Goal: Task Accomplishment & Management: Use online tool/utility

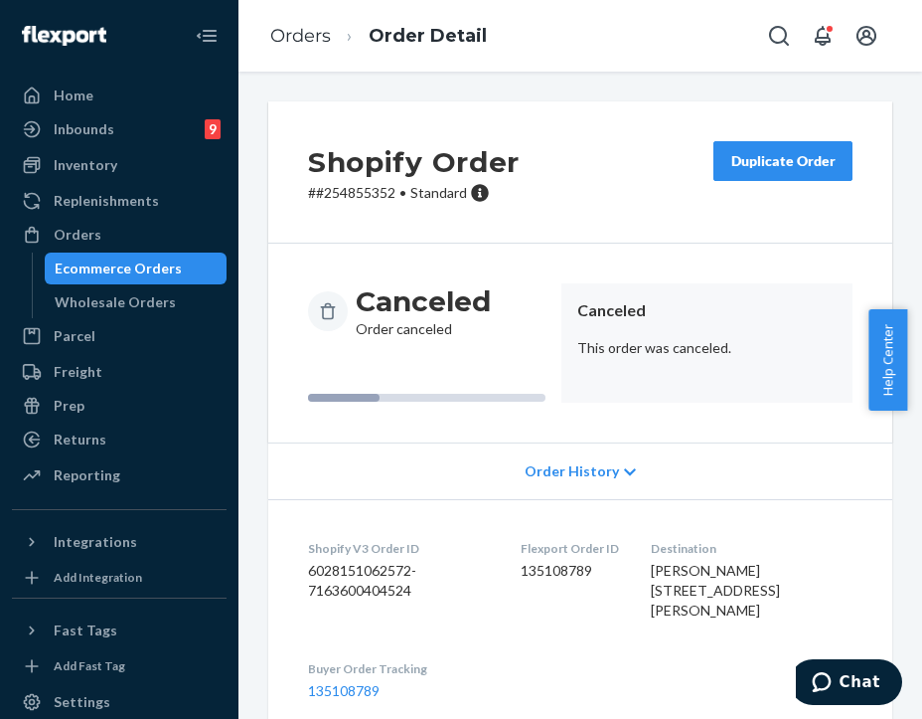
click at [108, 417] on div "Prep" at bounding box center [119, 406] width 211 height 28
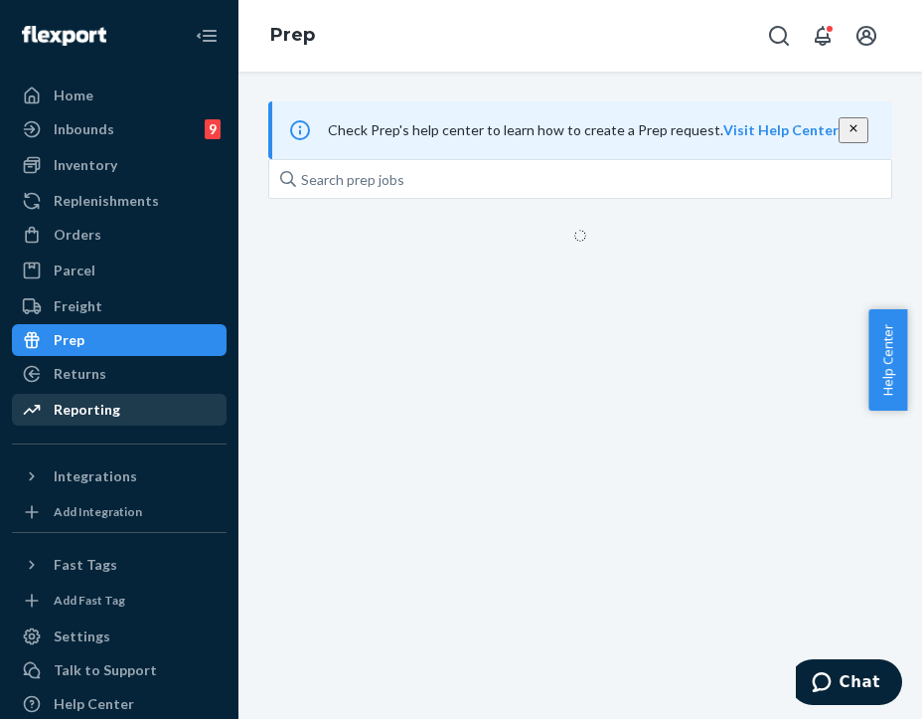
click at [100, 424] on link "Reporting" at bounding box center [119, 410] width 215 height 32
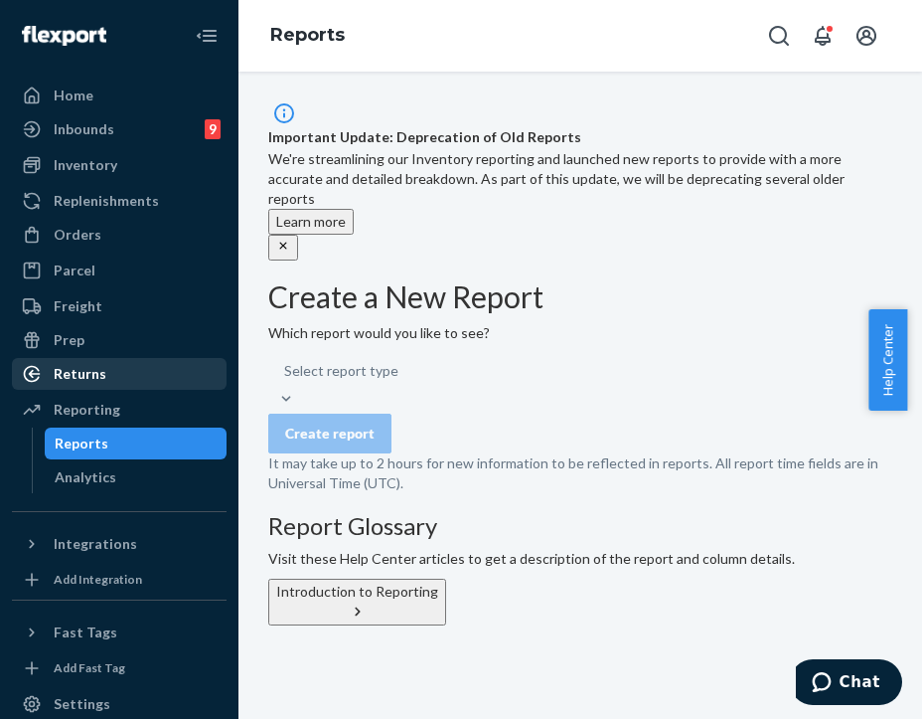
click at [117, 378] on div "Returns" at bounding box center [119, 374] width 211 height 28
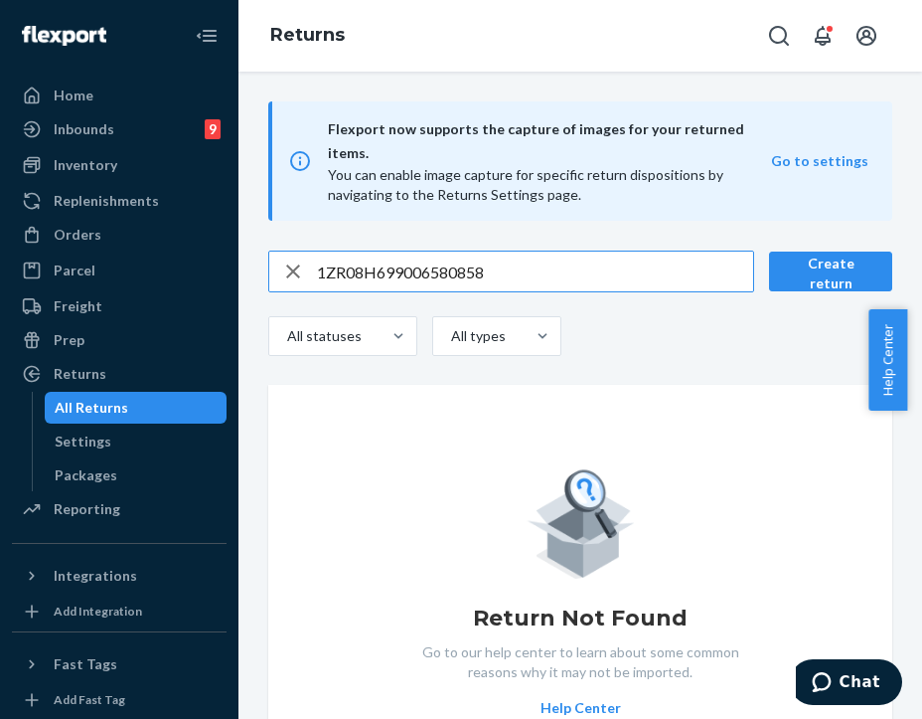
click at [376, 254] on input "1ZR08H699006580858" at bounding box center [535, 271] width 436 height 40
type input "253563336"
click at [91, 240] on div "Orders" at bounding box center [78, 235] width 48 height 20
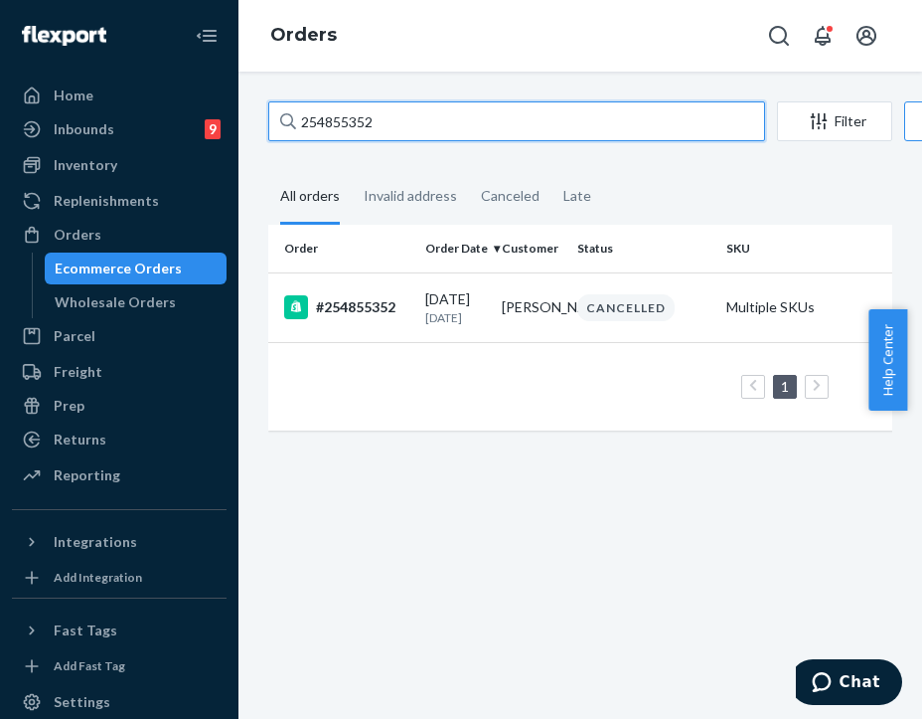
click at [420, 116] on input "254855352" at bounding box center [516, 121] width 497 height 40
paste input "3563336"
type input "253563336"
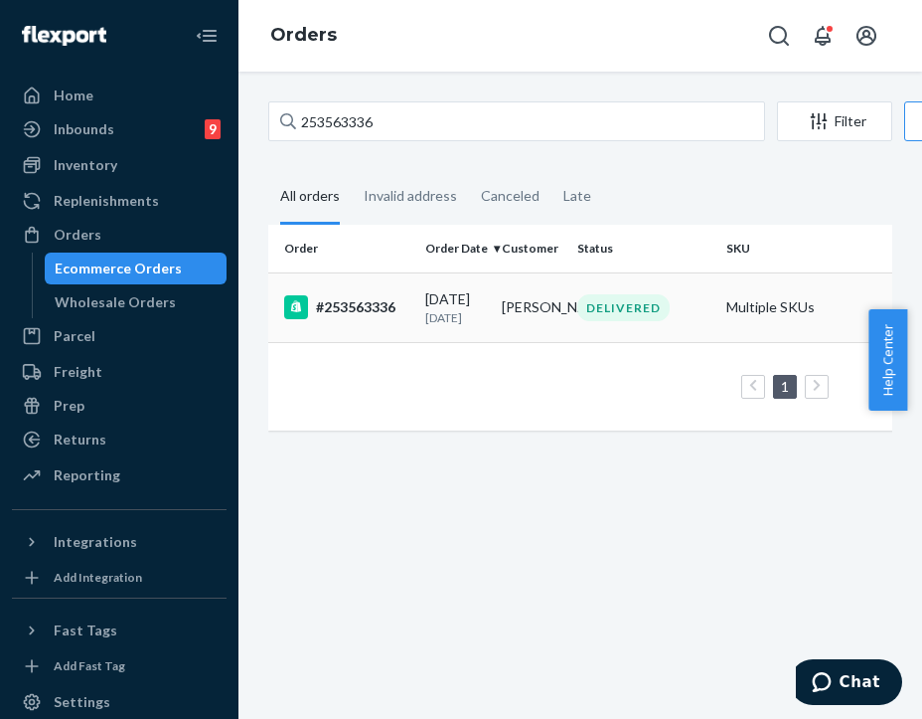
click at [364, 329] on td "#253563336" at bounding box center [342, 307] width 149 height 70
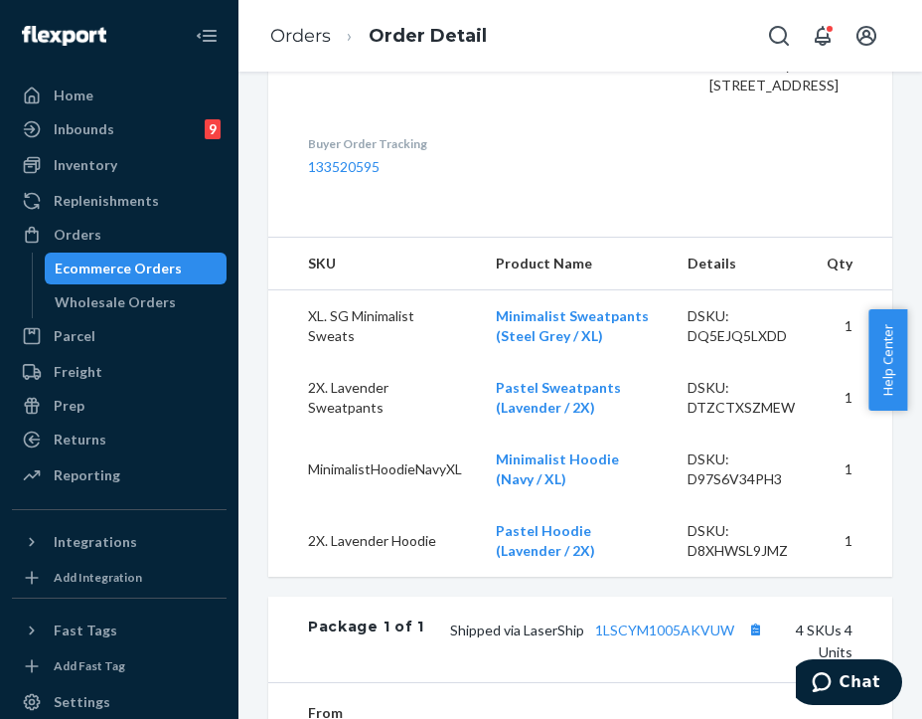
scroll to position [795, 0]
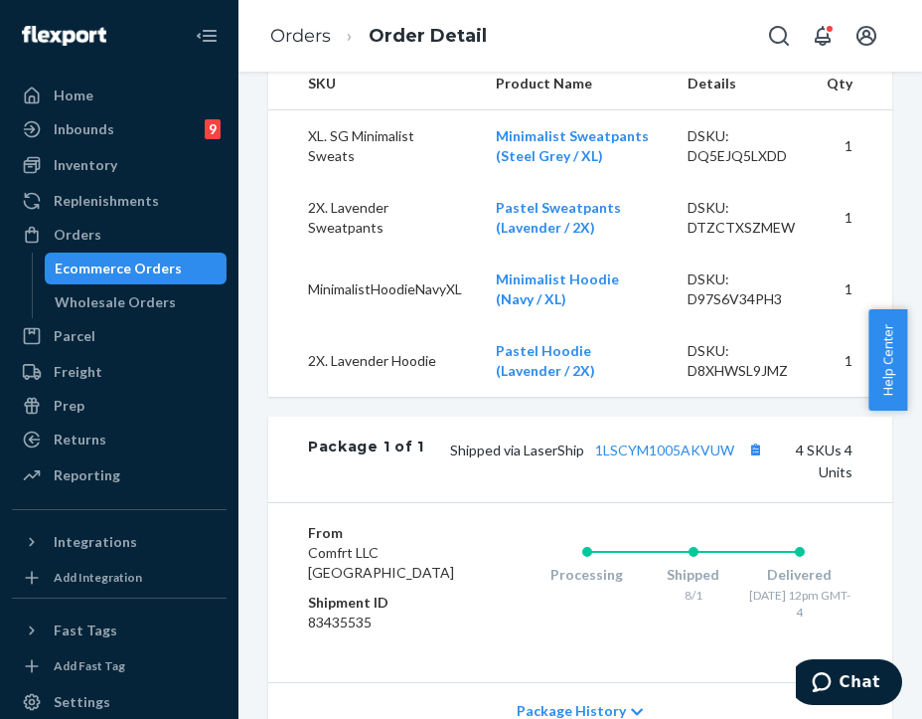
click at [105, 422] on ul "Home Inbounds 9 Shipping Plans Problems 9 Inventory Products Replenishments Ord…" at bounding box center [119, 286] width 215 height 413
click at [105, 424] on link "Returns" at bounding box center [119, 439] width 215 height 32
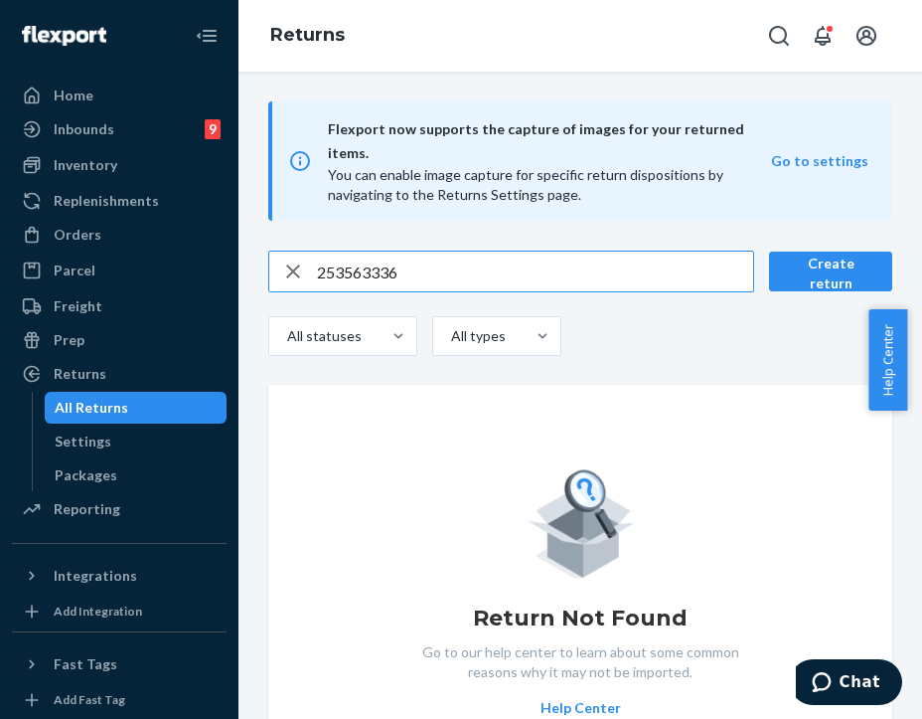
click at [474, 251] on input "253563336" at bounding box center [535, 271] width 436 height 40
type input "4035282933704004394"
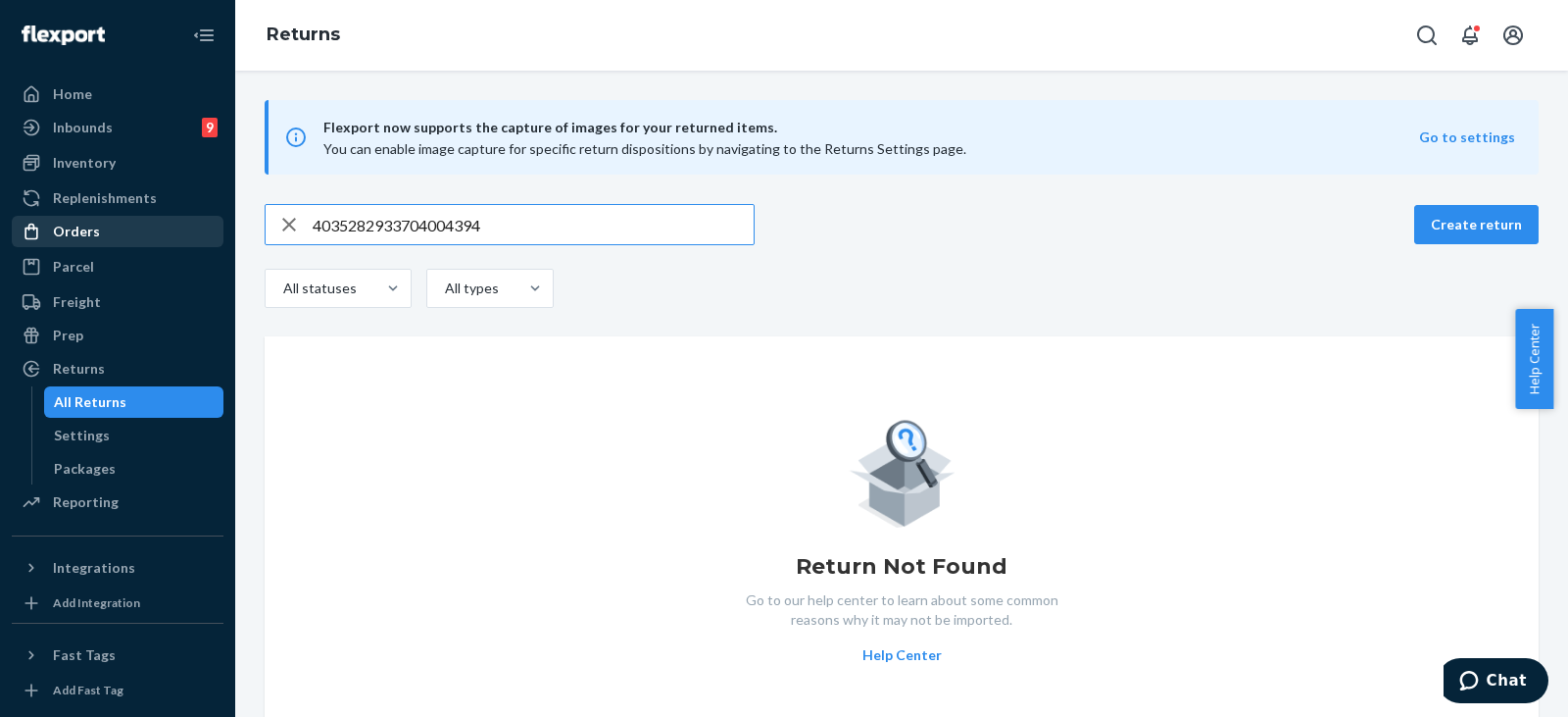
click at [122, 239] on div "Orders" at bounding box center [117, 232] width 208 height 28
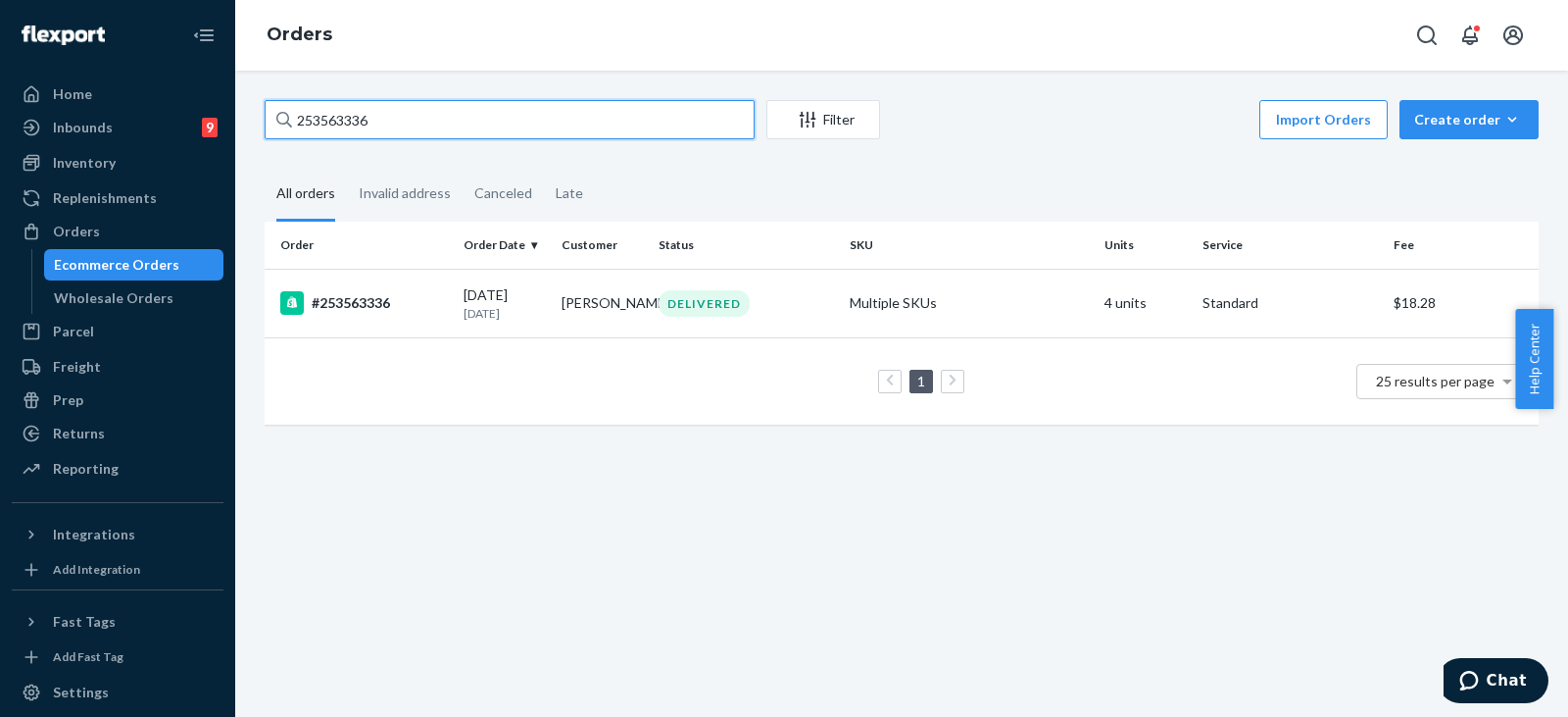
click at [414, 120] on input "253563336" at bounding box center [509, 119] width 490 height 39
paste input "text"
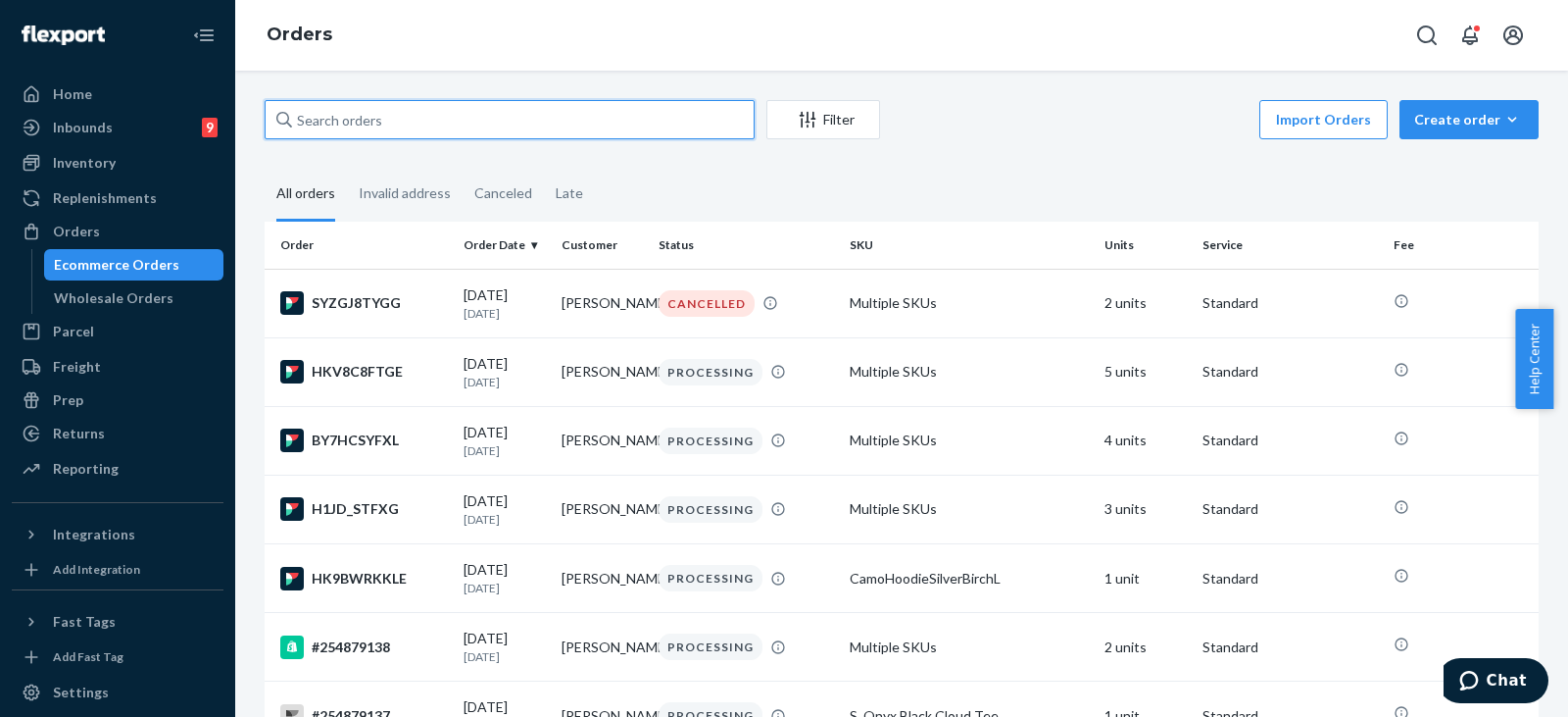
click at [538, 131] on input "text" at bounding box center [509, 119] width 490 height 39
paste input "text"
click at [321, 114] on input "text" at bounding box center [509, 119] width 490 height 39
paste input "254399940"
type input "254399940"
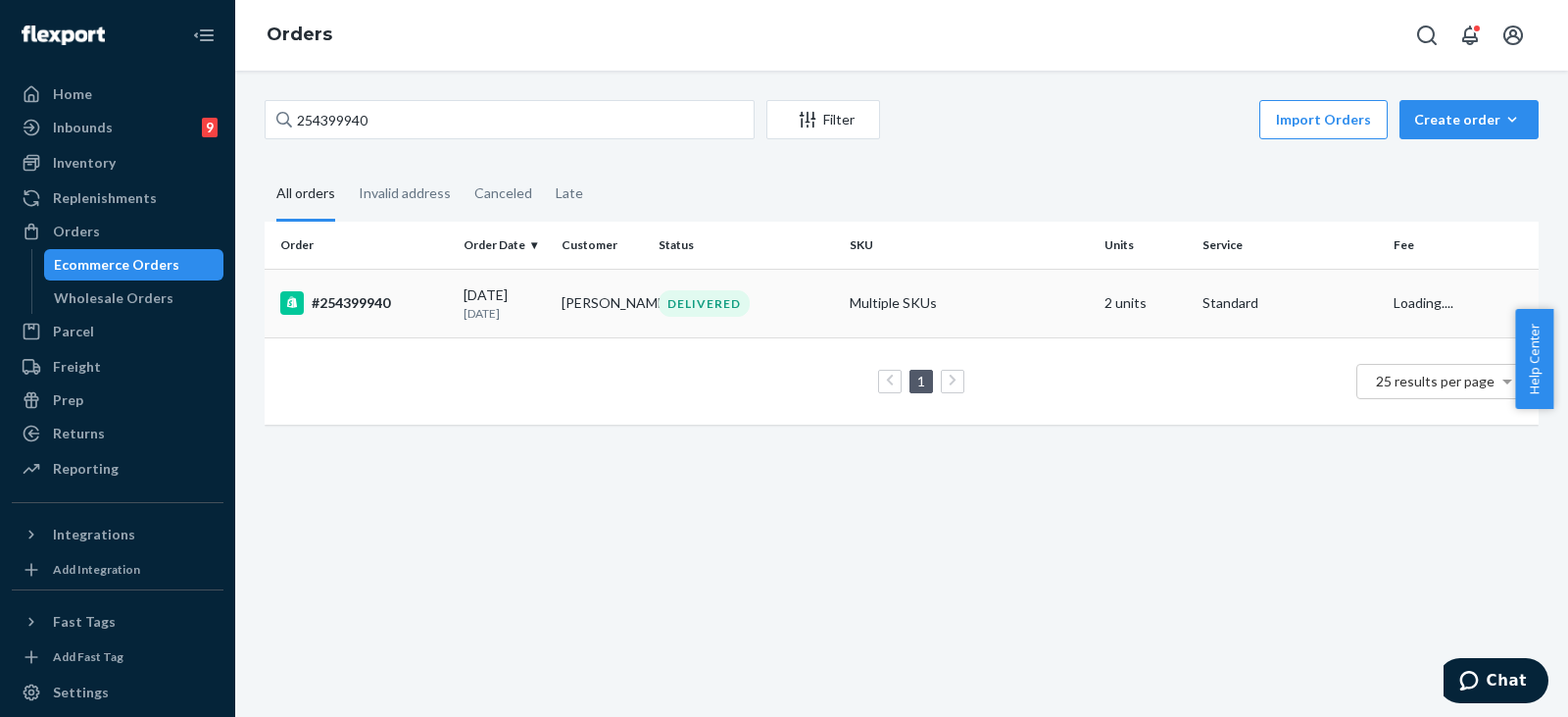
click at [430, 326] on td "#254399940" at bounding box center [360, 303] width 191 height 69
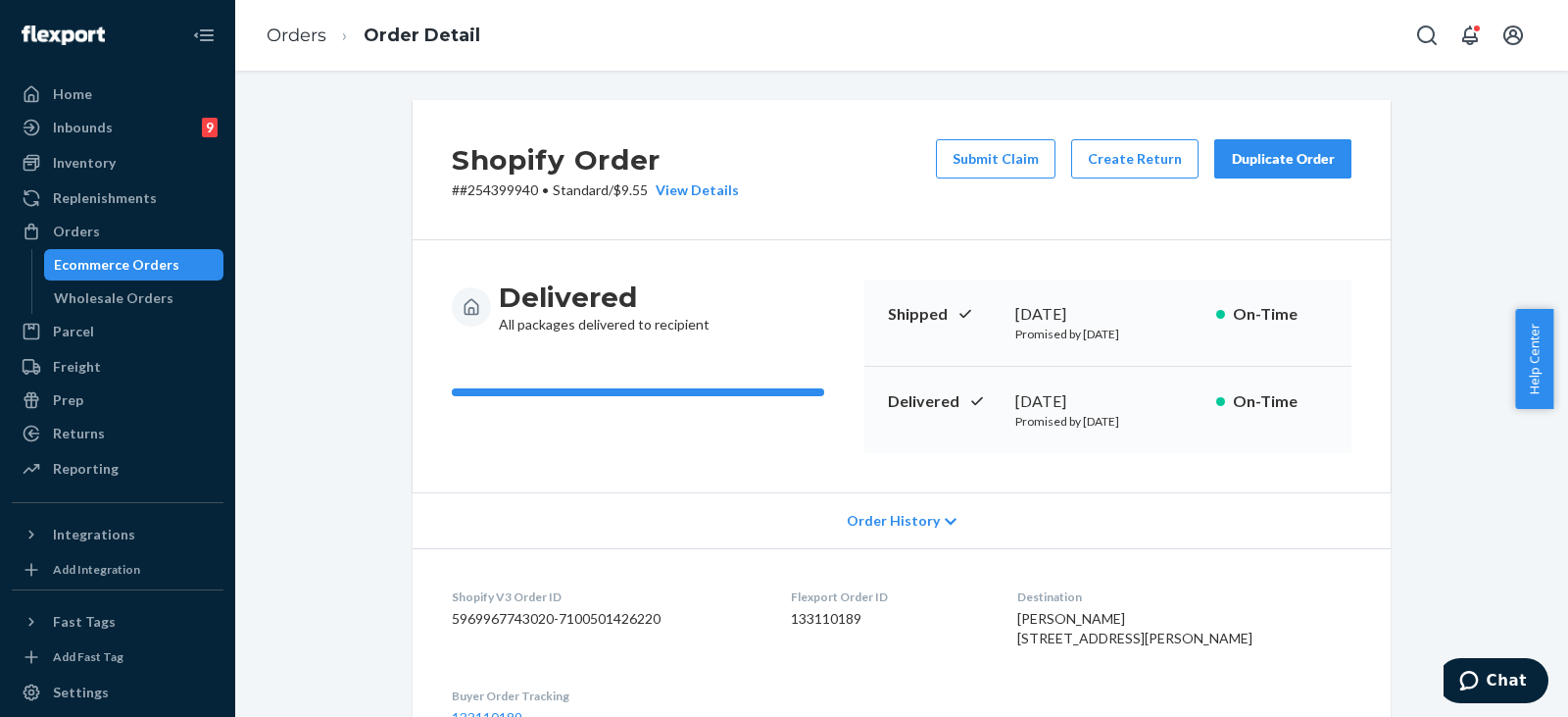
click at [908, 171] on button "Duplicate Order" at bounding box center [1282, 159] width 137 height 39
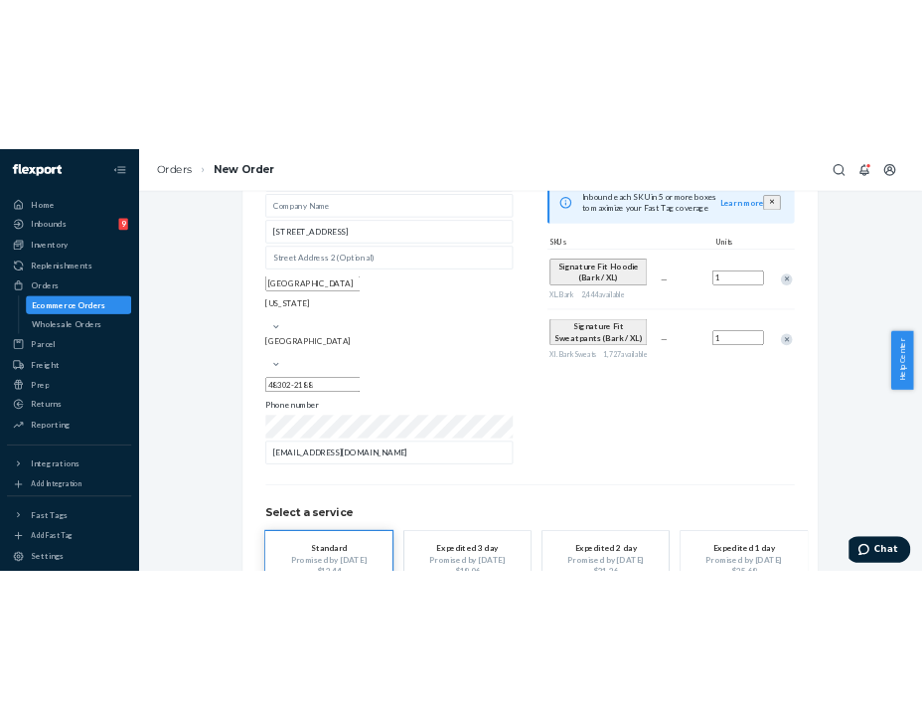
scroll to position [278, 0]
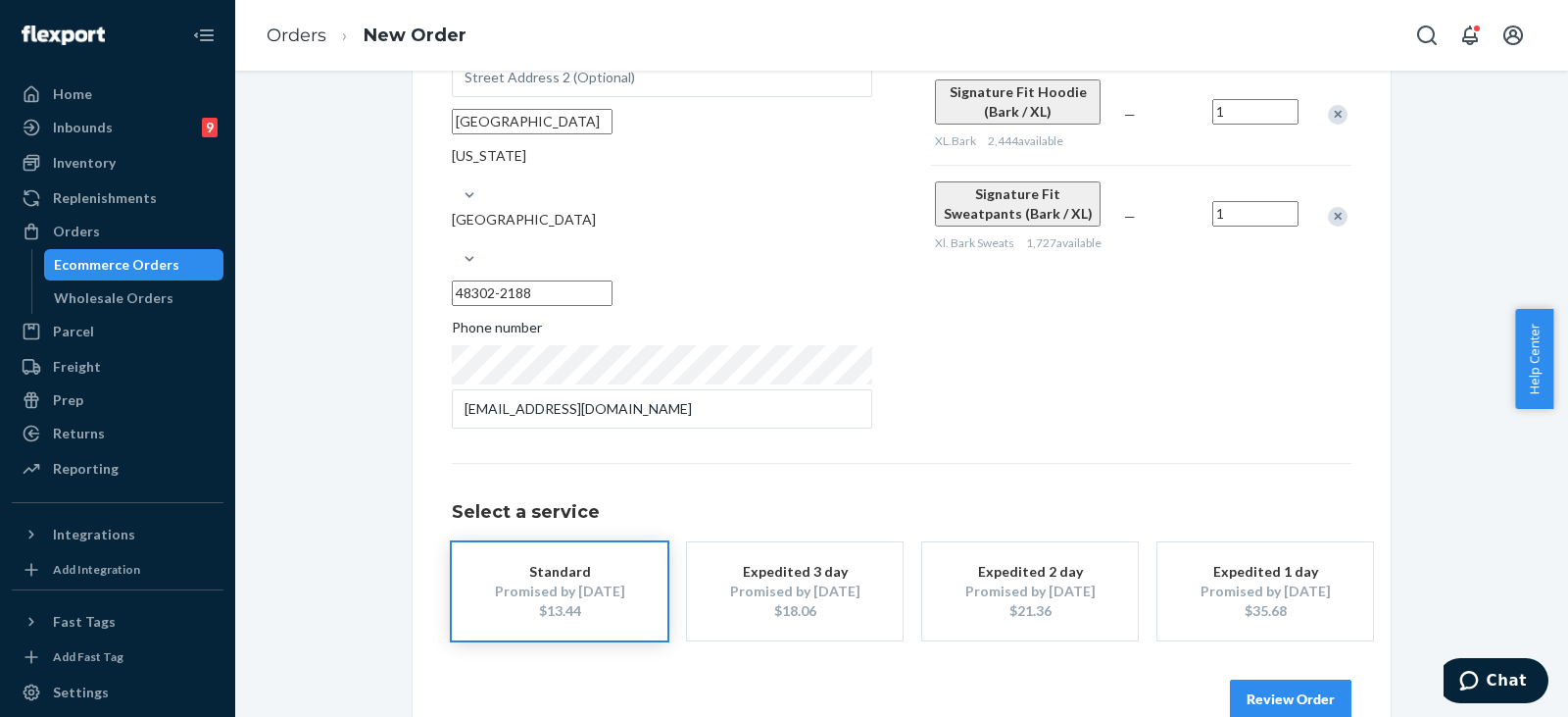
click at [612, 562] on div "Standard" at bounding box center [559, 572] width 157 height 20
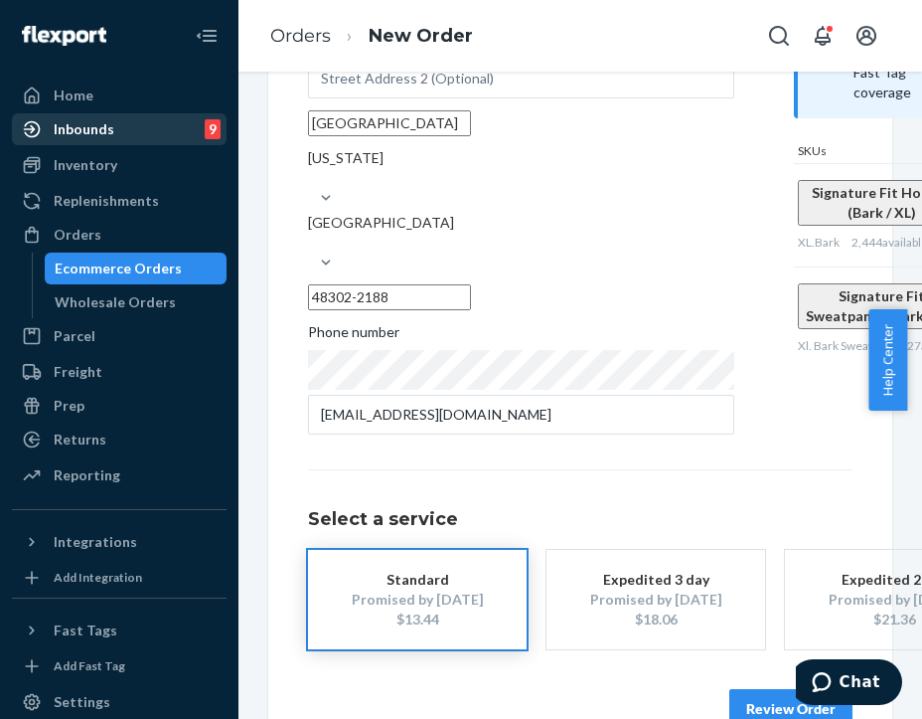
scroll to position [298, 0]
